Goal: Task Accomplishment & Management: Manage account settings

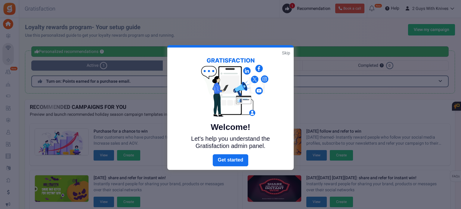
click at [284, 52] on link "Skip" at bounding box center [286, 53] width 8 height 6
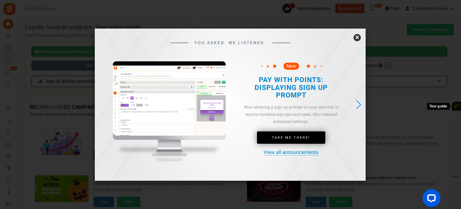
click at [358, 36] on link "×" at bounding box center [357, 37] width 7 height 7
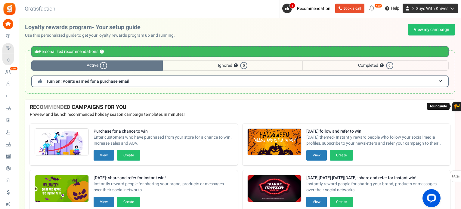
click at [420, 8] on span "2 Guys With Knives" at bounding box center [431, 8] width 36 height 6
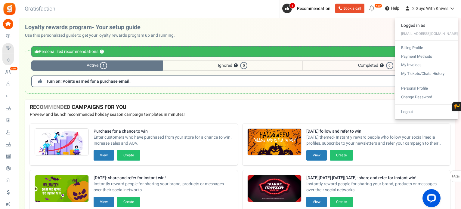
click at [221, 12] on div "Back to Home Back to program setup Gratisfaction 0 WARNING 1 Recommendation Boo…" at bounding box center [239, 9] width 443 height 18
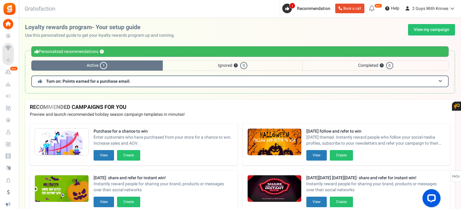
click at [95, 62] on span "Active 1" at bounding box center [97, 66] width 132 height 10
click at [102, 66] on span "1" at bounding box center [103, 65] width 7 height 7
click at [193, 83] on h3 "Turn on: Points earned for a purchase email." at bounding box center [240, 82] width 418 height 12
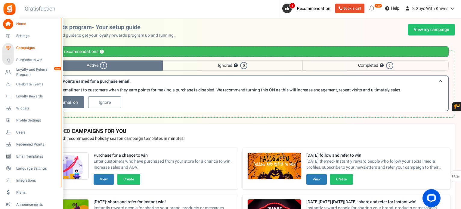
click at [22, 50] on span "Campaigns" at bounding box center [37, 47] width 42 height 5
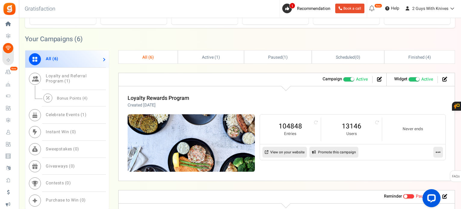
scroll to position [261, 0]
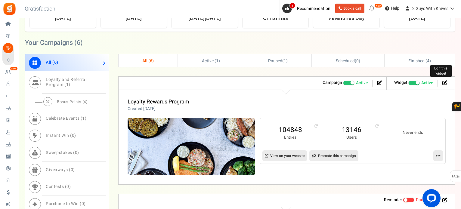
click at [444, 80] on icon at bounding box center [445, 82] width 5 height 5
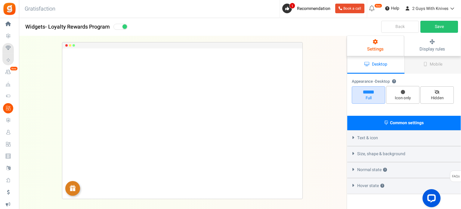
select select "left-bottom-bar"
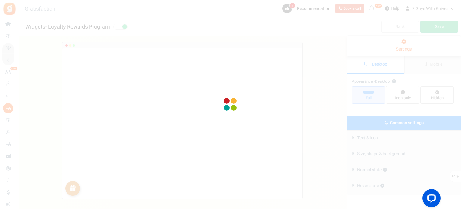
radio input "true"
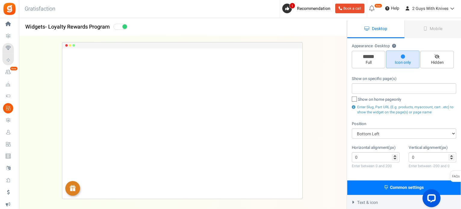
scroll to position [5, 0]
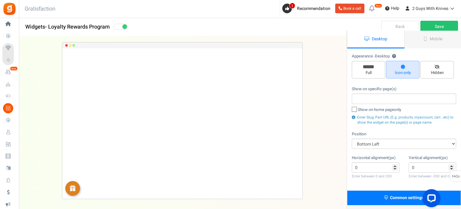
click at [246, 22] on h1 "Widgets - Loyalty Rewards Program" at bounding box center [183, 27] width 328 height 12
